Goal: Check status: Check status

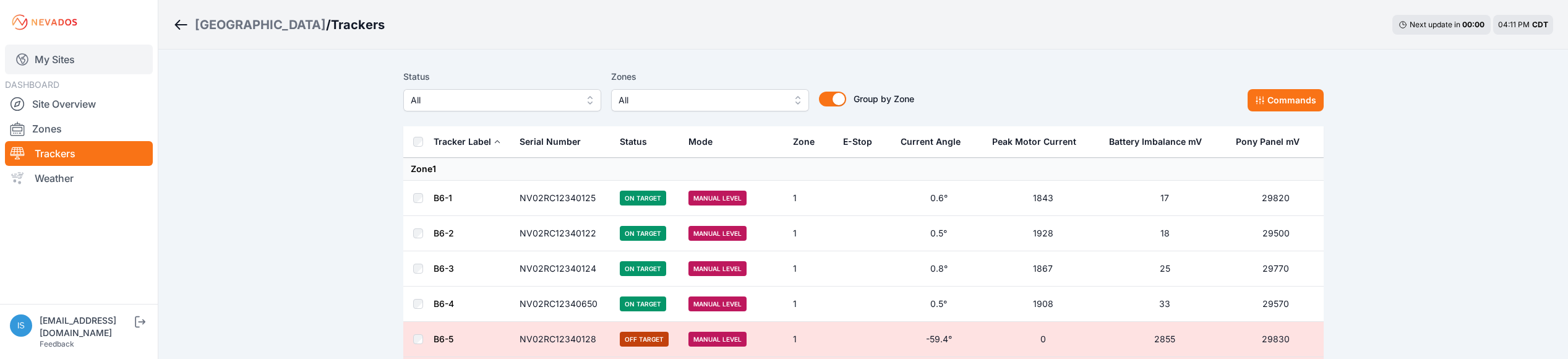
click at [75, 61] on link "My Sites" at bounding box center [78, 59] width 148 height 30
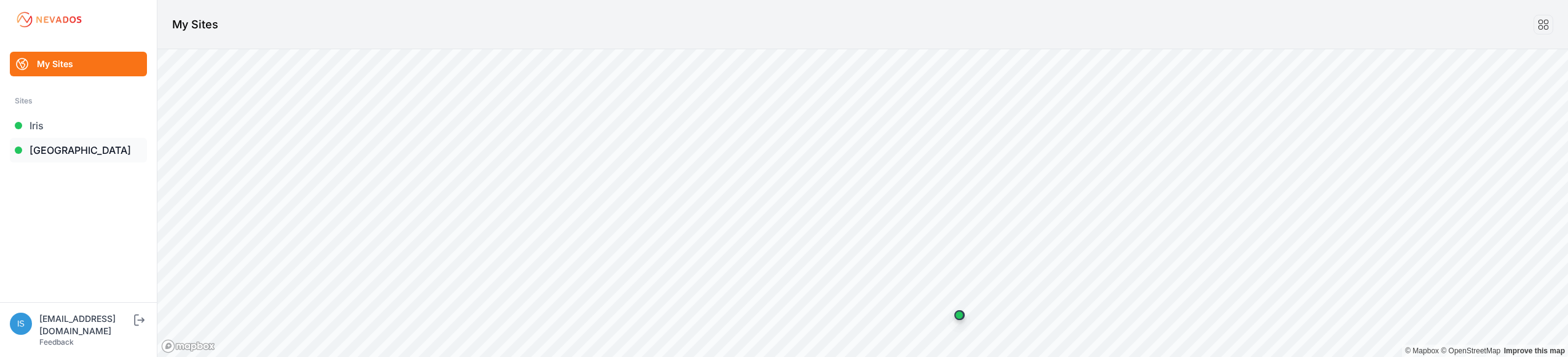
click at [75, 145] on link "[GEOGRAPHIC_DATA]" at bounding box center [78, 150] width 137 height 24
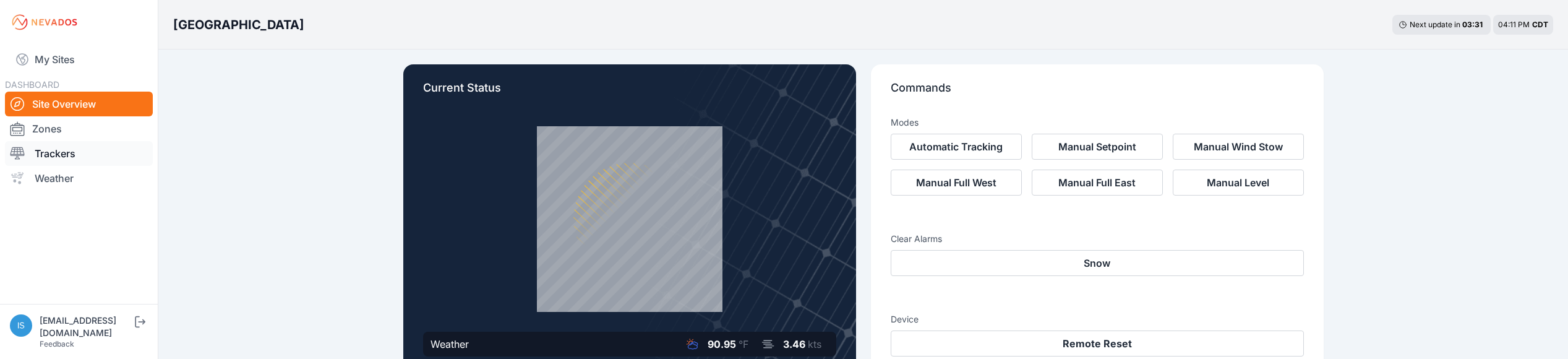
click at [38, 148] on link "Trackers" at bounding box center [78, 153] width 148 height 24
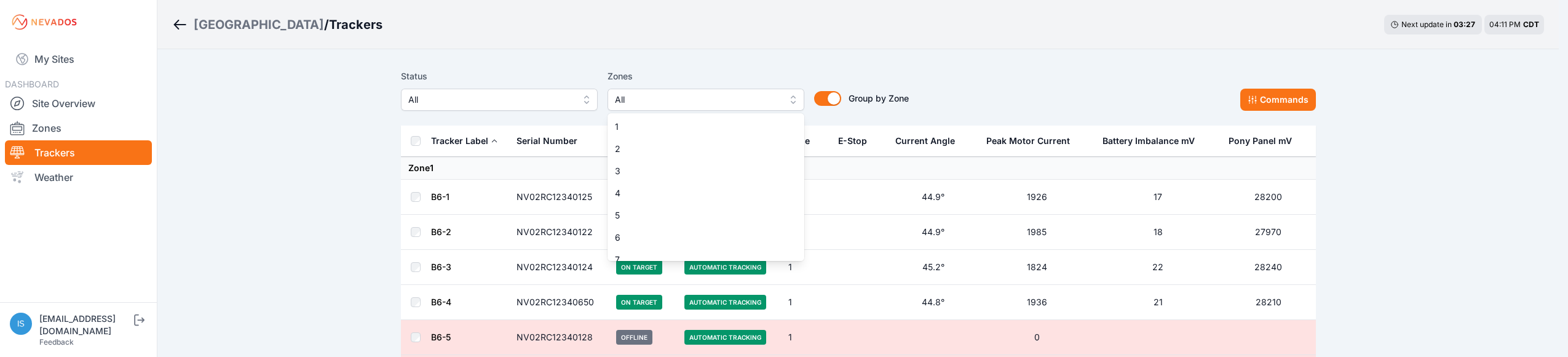
click at [740, 101] on span "All" at bounding box center [697, 99] width 165 height 14
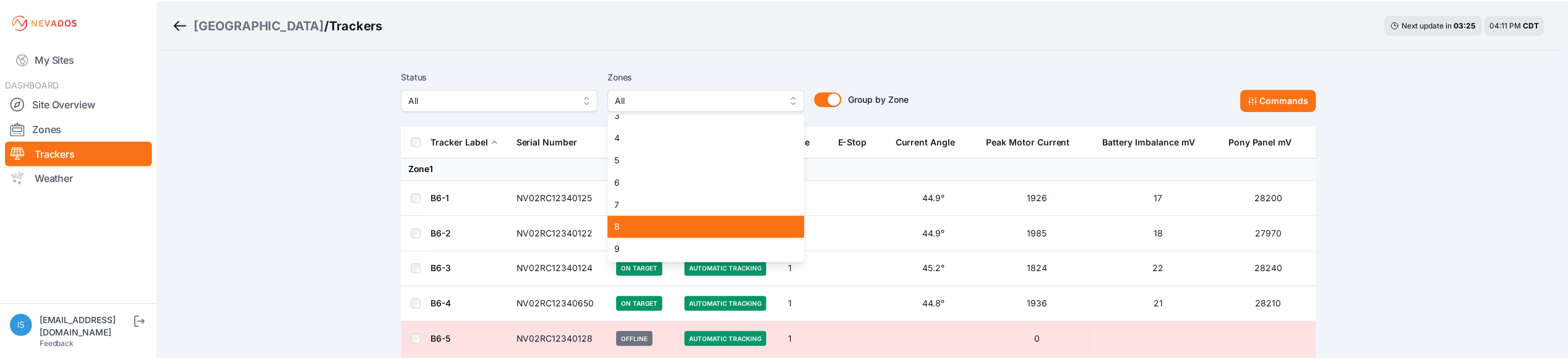
scroll to position [60, 0]
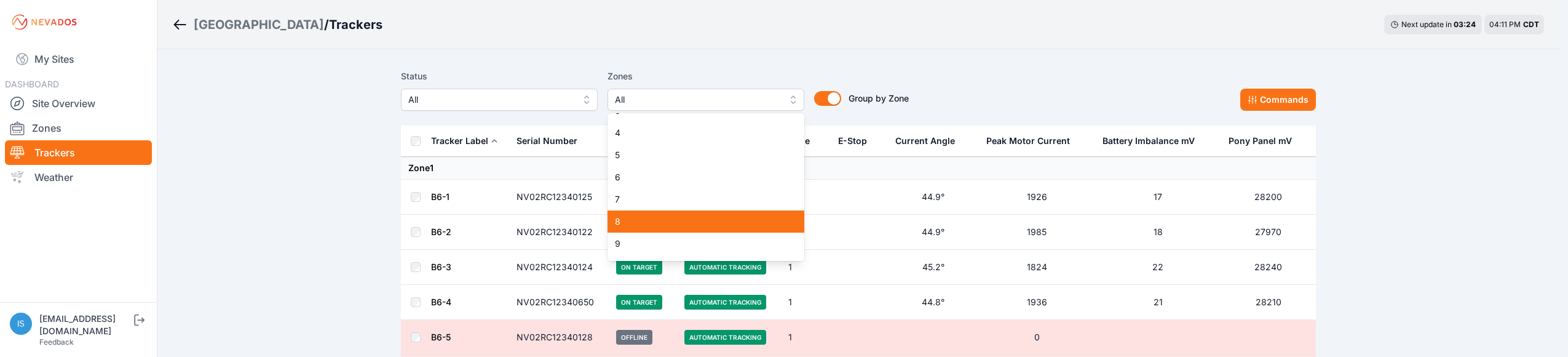
click at [657, 225] on span "8" at bounding box center [699, 222] width 167 height 12
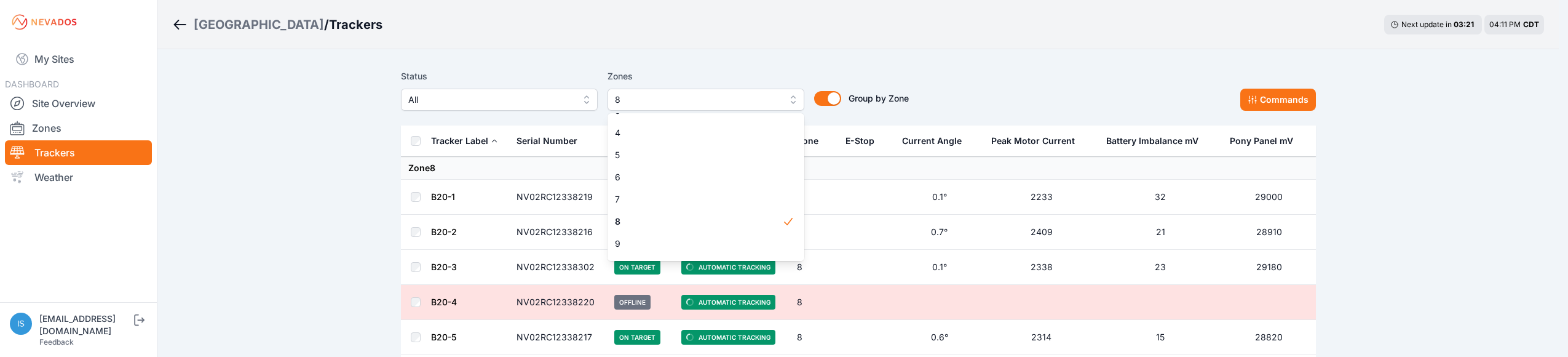
click at [1028, 75] on div "Status All Zones 8 1 2 3 4 5 6 7 8 9 10 11 12 13 14 15 Group by Zone Group by Z…" at bounding box center [858, 90] width 915 height 42
